Goal: Information Seeking & Learning: Learn about a topic

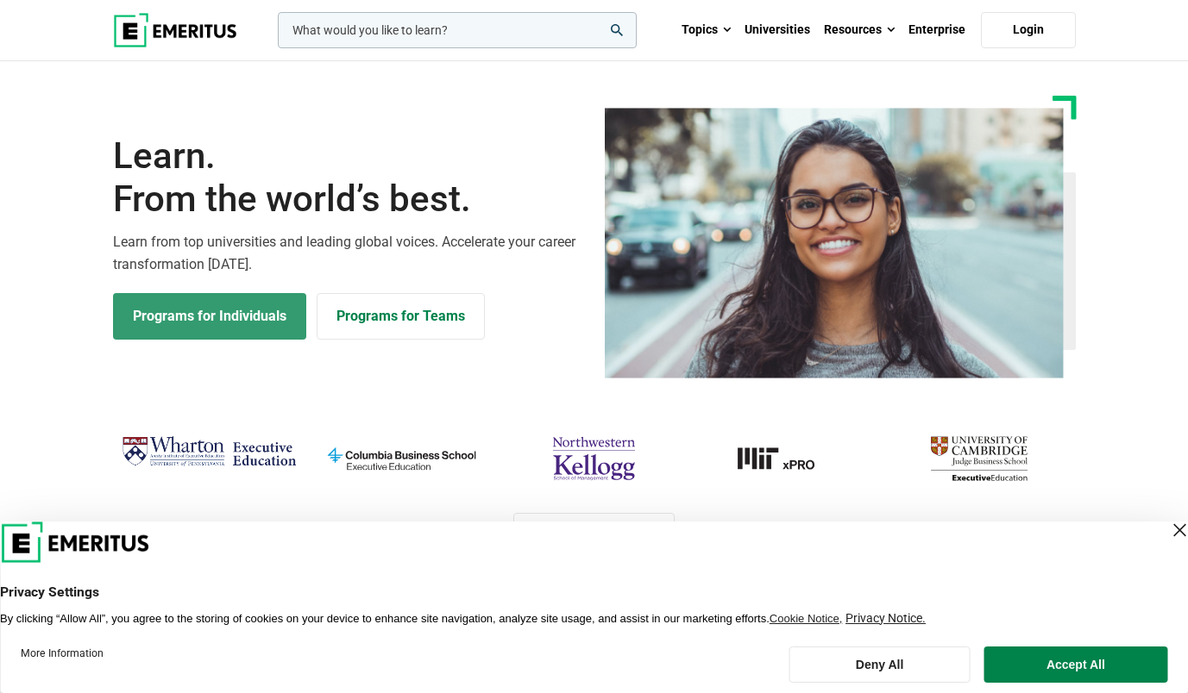
click at [204, 313] on link "Programs for Individuals" at bounding box center [209, 316] width 193 height 47
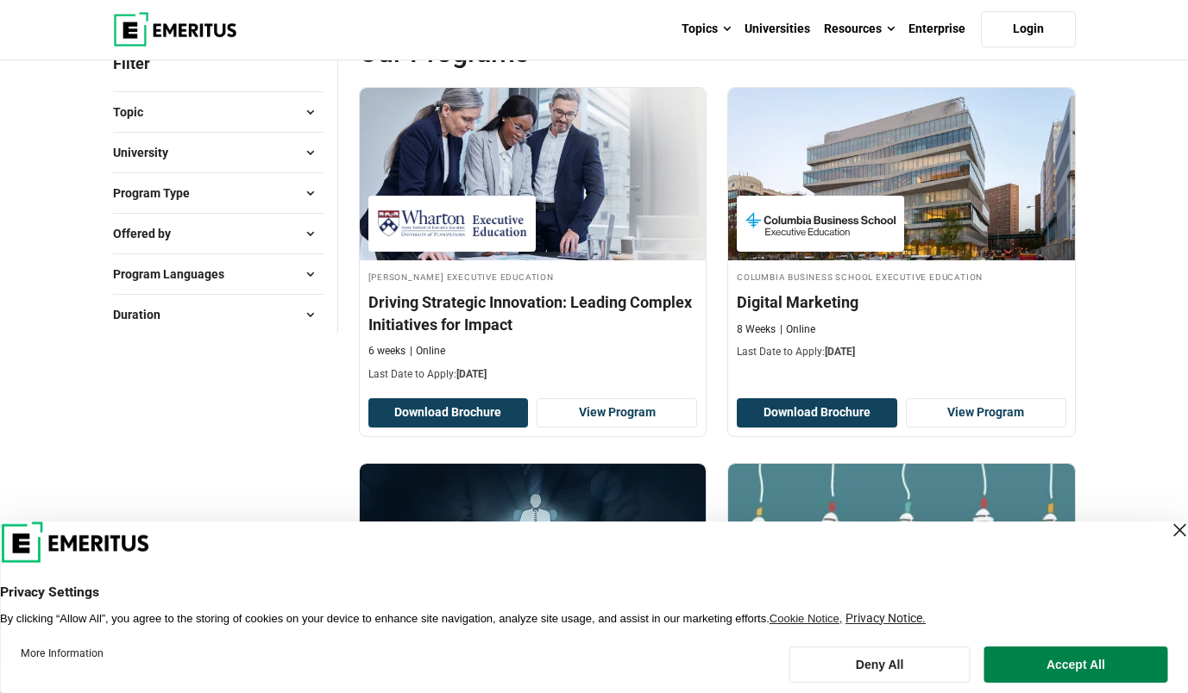
scroll to position [229, 0]
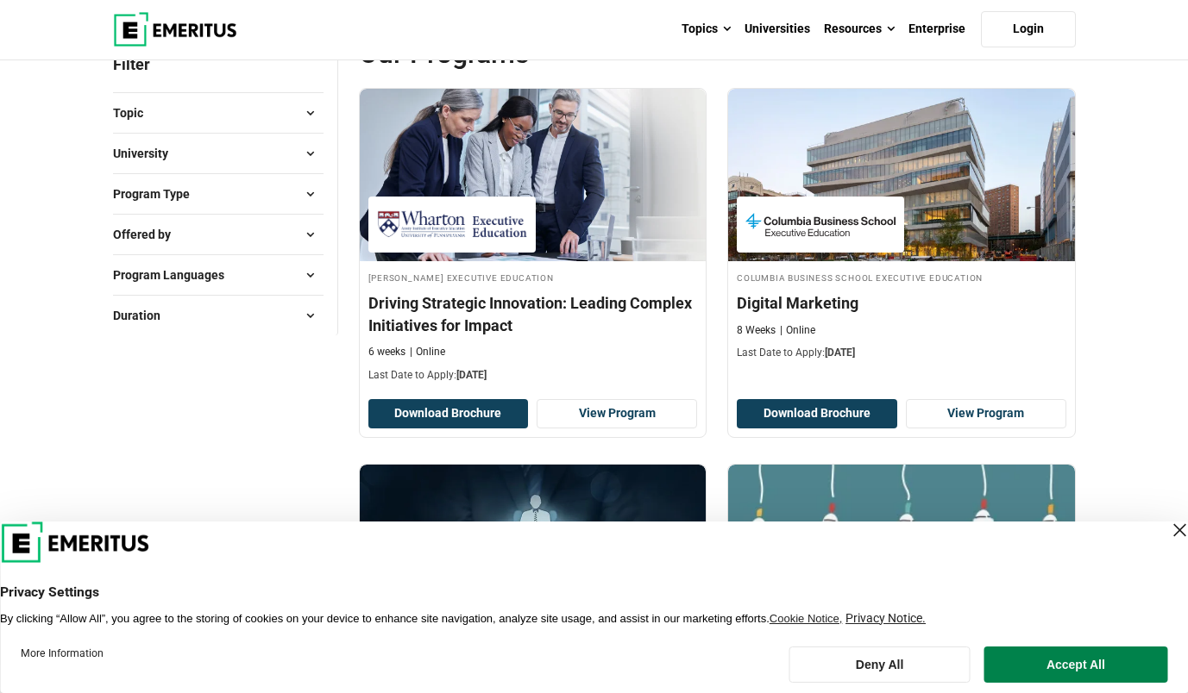
click at [310, 154] on span at bounding box center [311, 154] width 26 height 26
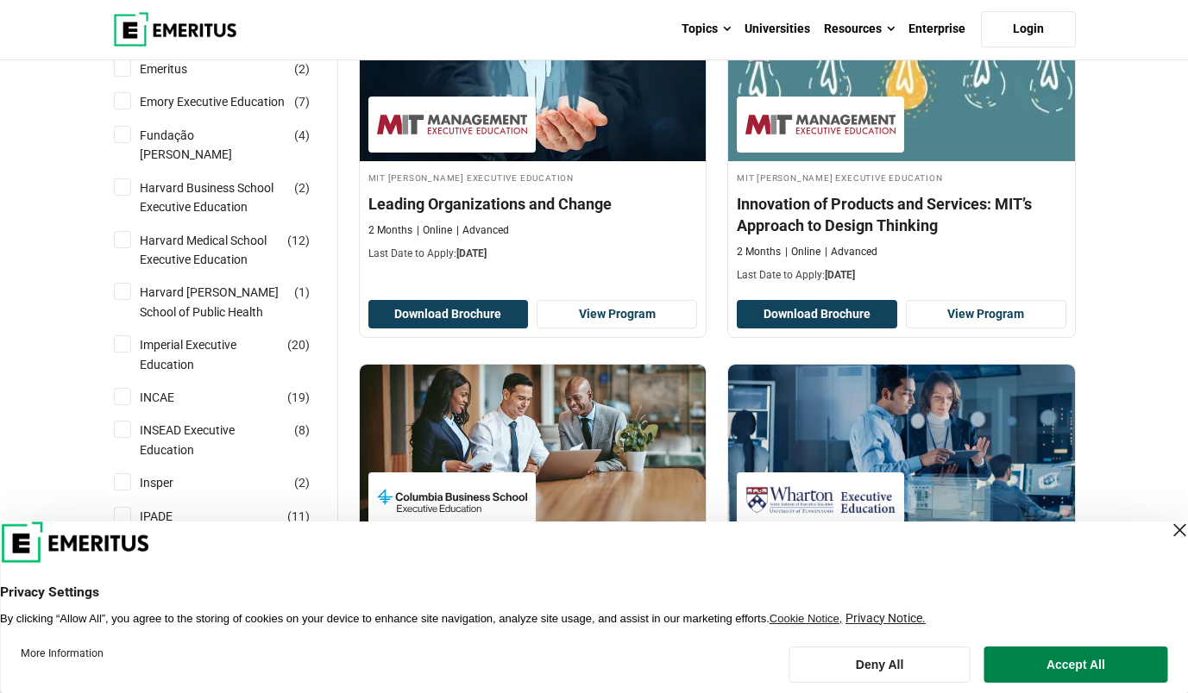
scroll to position [861, 0]
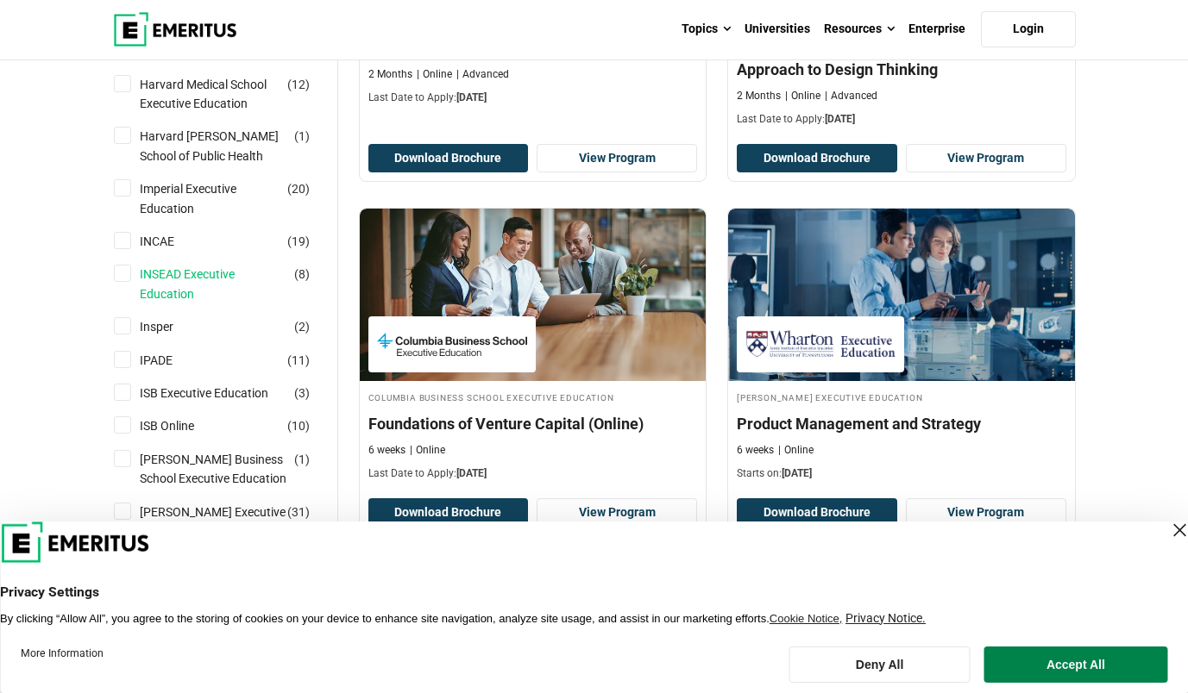
click at [200, 292] on link "INSEAD Executive Education" at bounding box center [230, 284] width 181 height 39
checkbox input "true"
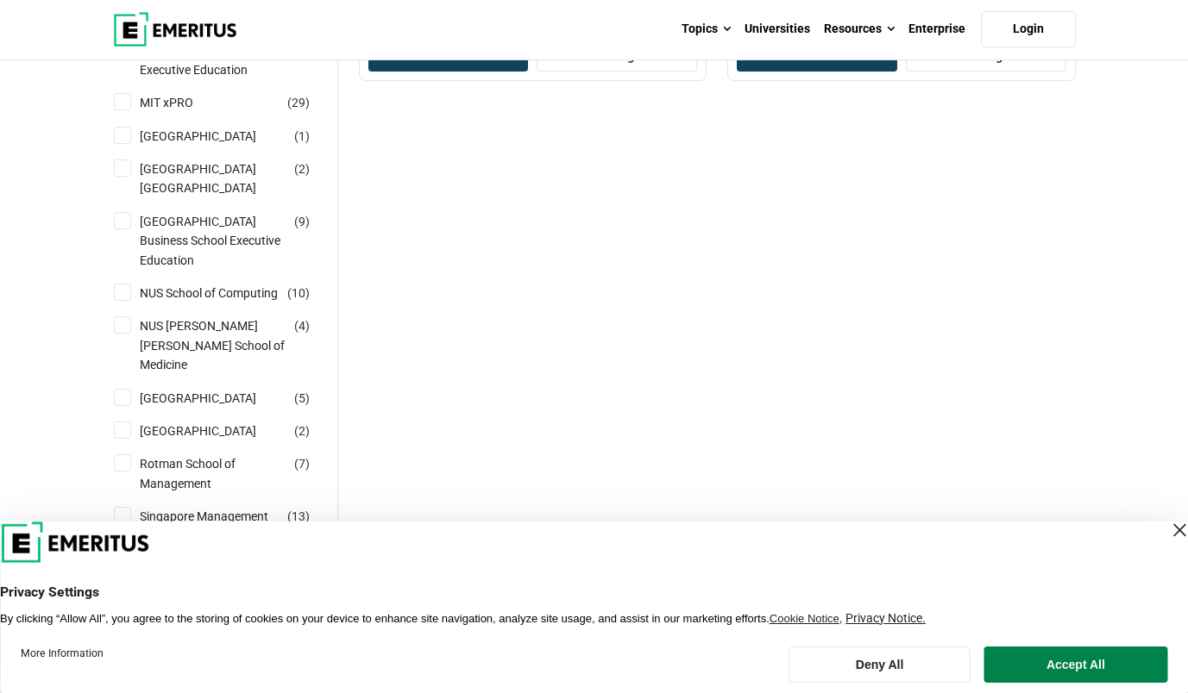
scroll to position [1699, 0]
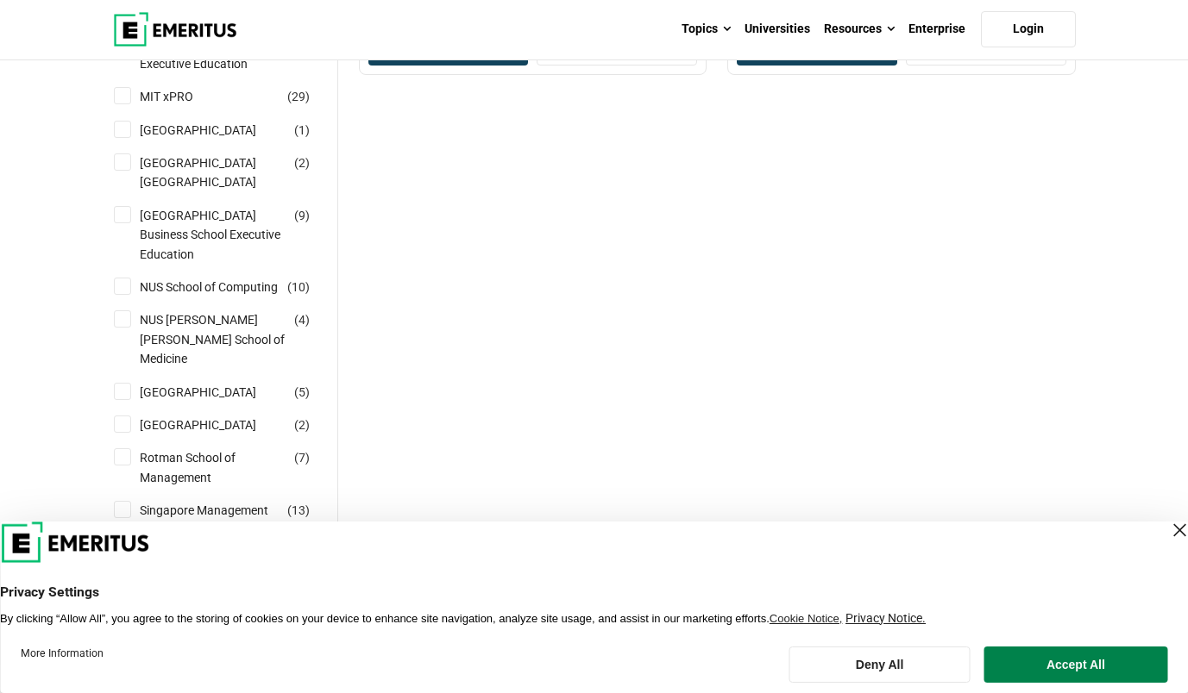
click at [126, 192] on div "Nanyang Technological University Nanyang Business School ( 2 )" at bounding box center [218, 173] width 210 height 39
click at [124, 171] on input "Nanyang Technological University Nanyang Business School ( 2 )" at bounding box center [122, 162] width 17 height 17
checkbox input "true"
click at [125, 223] on input "National University of Singapore Business School Executive Education ( 9 )" at bounding box center [122, 214] width 17 height 17
checkbox input "true"
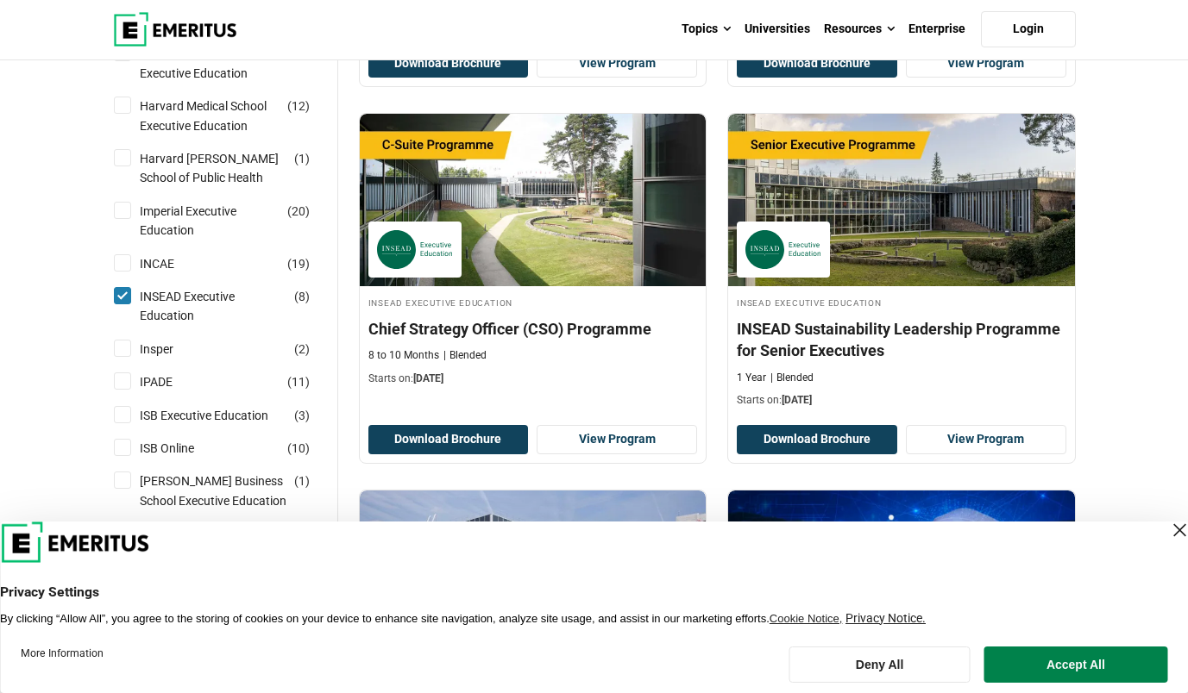
scroll to position [1019, 0]
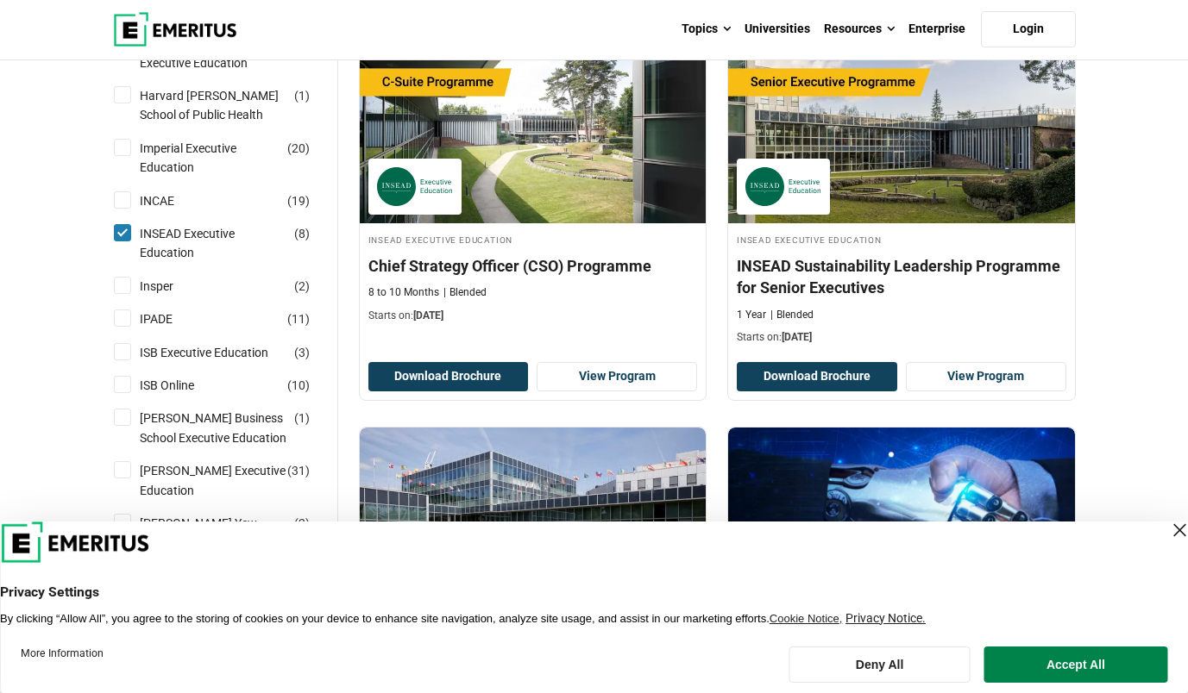
click at [115, 241] on input "INSEAD Executive Education ( 8 )" at bounding box center [122, 232] width 17 height 17
checkbox input "false"
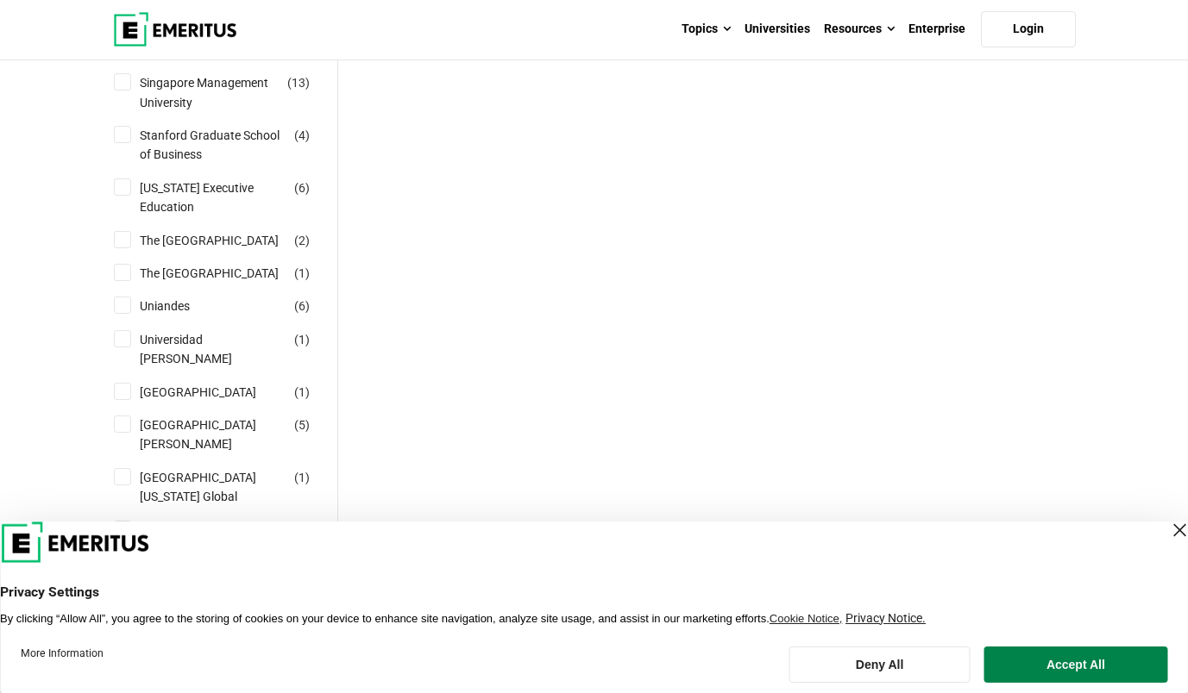
scroll to position [2126, 0]
click at [122, 113] on div "Singapore Management University ( 13 )" at bounding box center [218, 93] width 210 height 39
click at [122, 91] on input "Singapore Management University ( 13 )" at bounding box center [122, 82] width 17 height 17
checkbox input "true"
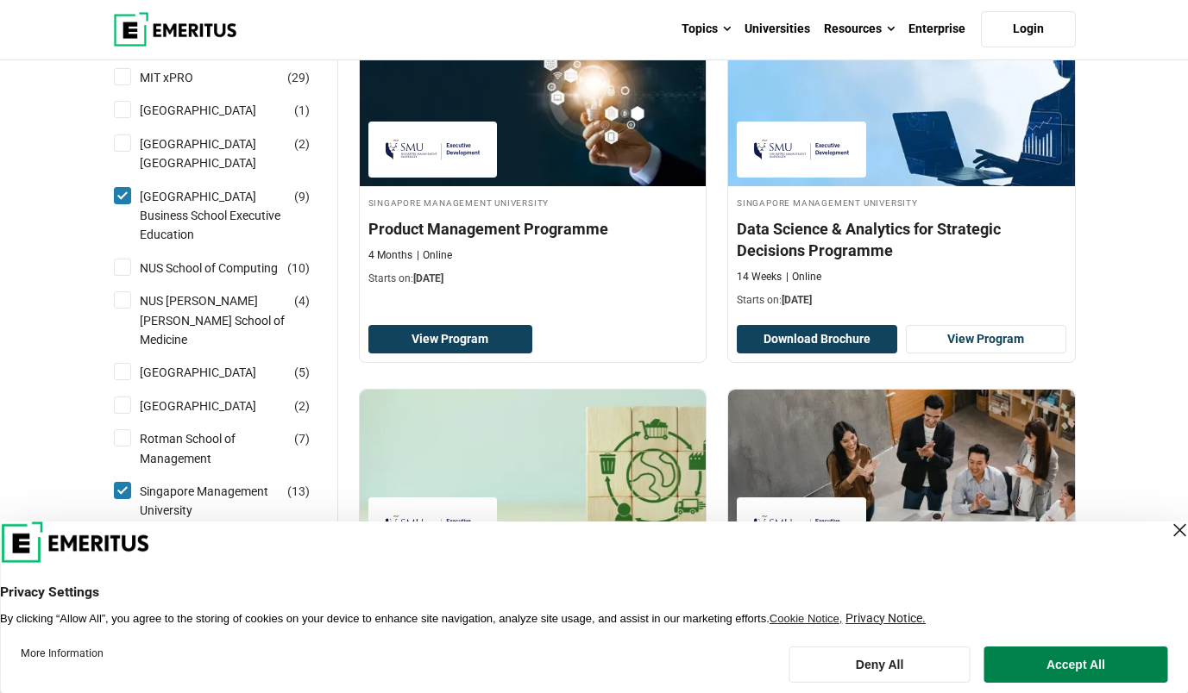
scroll to position [1764, 0]
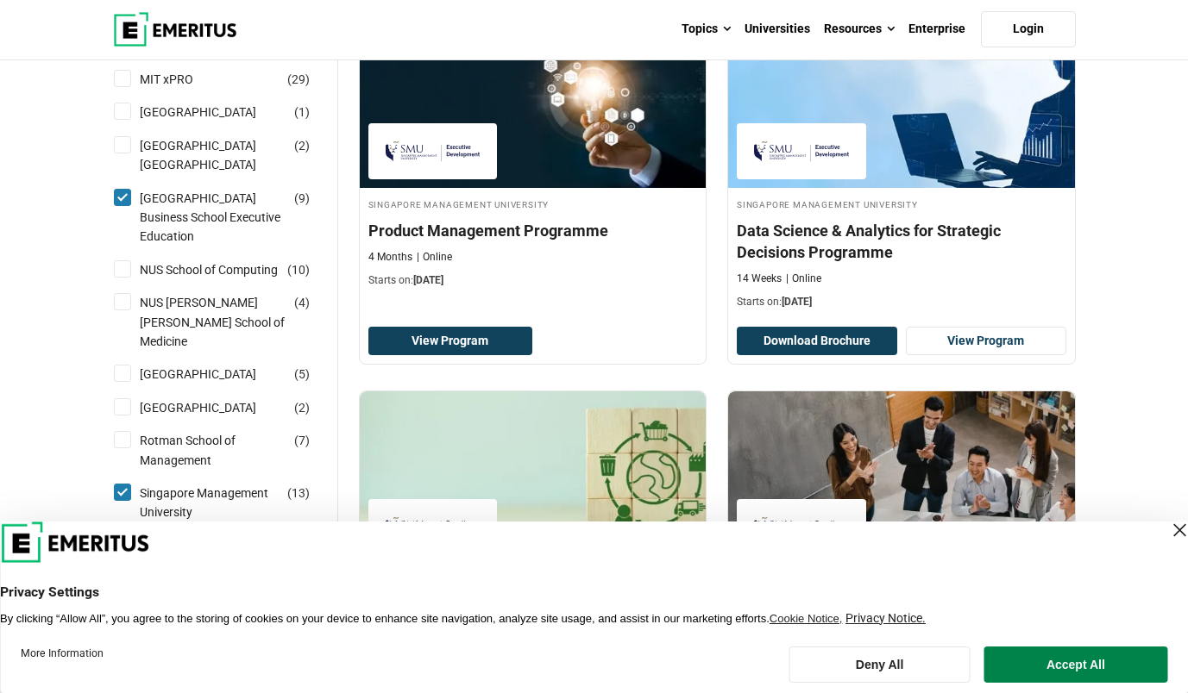
click at [119, 206] on input "National University of Singapore Business School Executive Education ( 9 )" at bounding box center [122, 197] width 17 height 17
checkbox input "false"
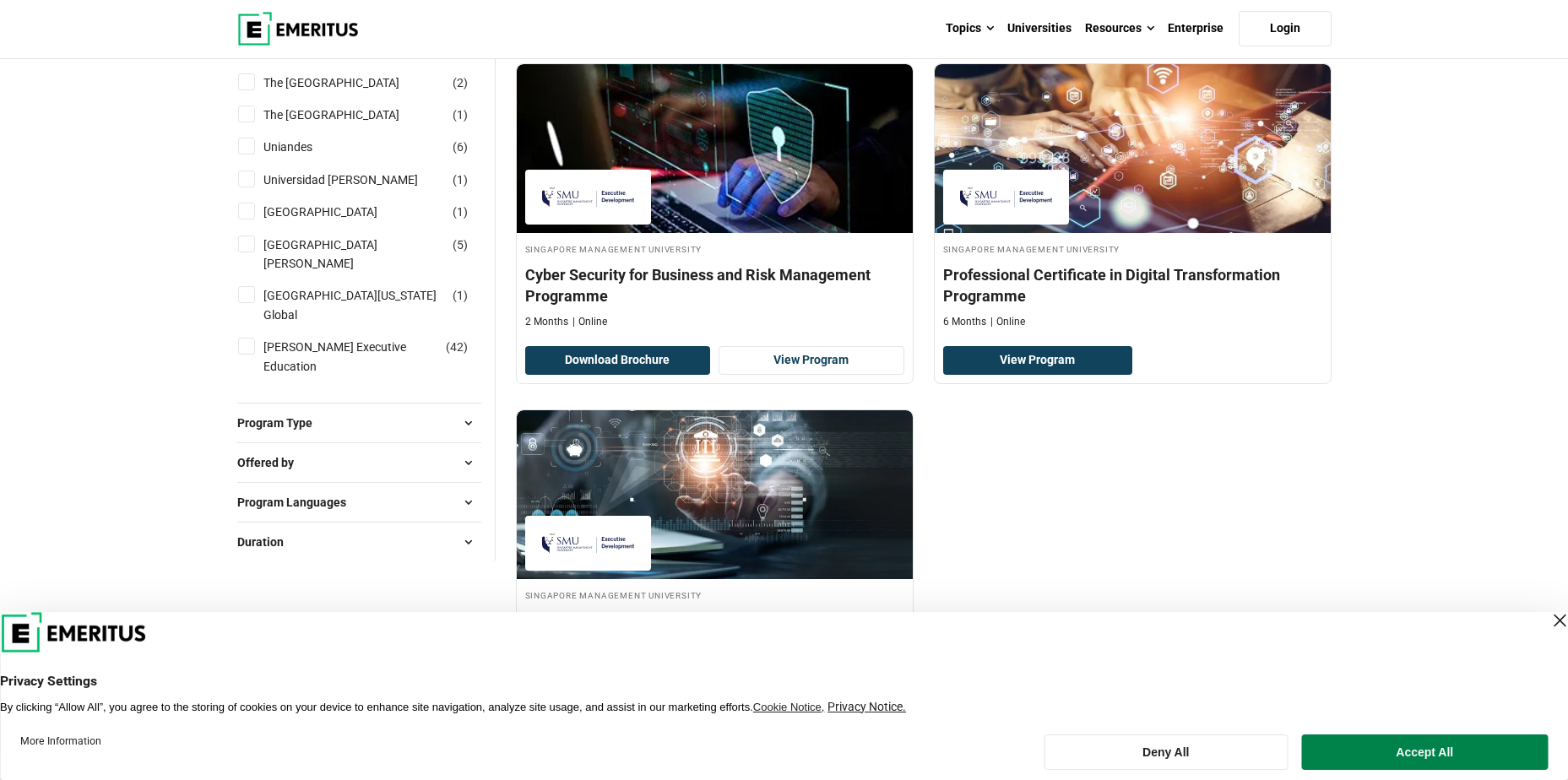
scroll to position [2042, 0]
